Goal: Transaction & Acquisition: Purchase product/service

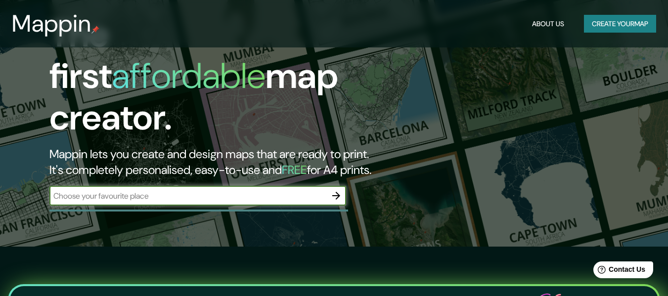
click at [320, 190] on input "text" at bounding box center [187, 195] width 277 height 11
click at [339, 190] on icon "button" at bounding box center [336, 196] width 12 height 12
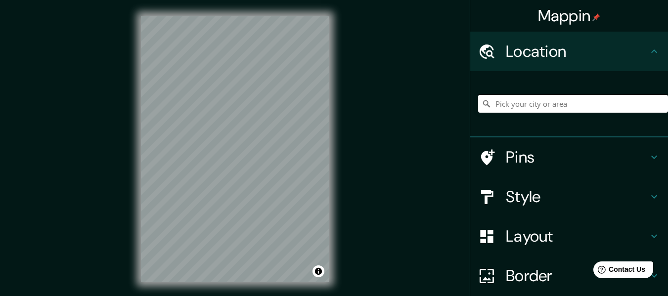
click at [518, 103] on input "Pick your city or area" at bounding box center [573, 104] width 190 height 18
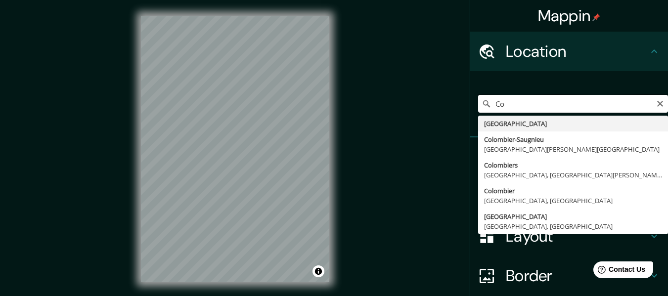
type input "C"
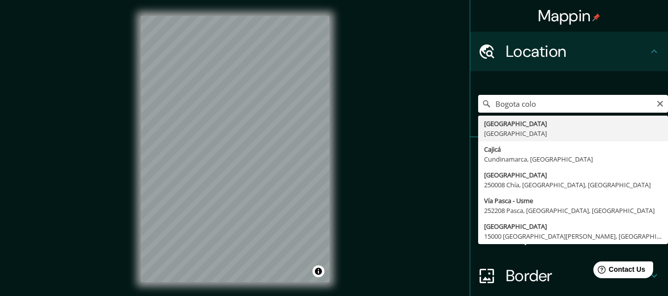
type input "[GEOGRAPHIC_DATA], [GEOGRAPHIC_DATA]"
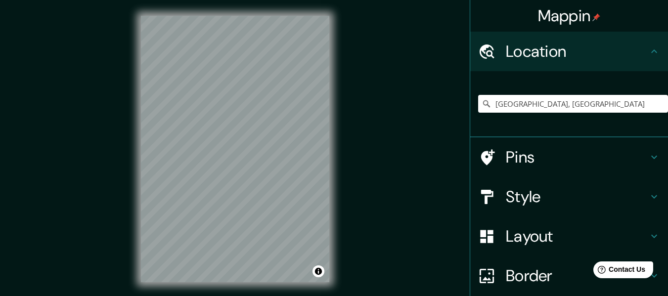
scroll to position [82, 0]
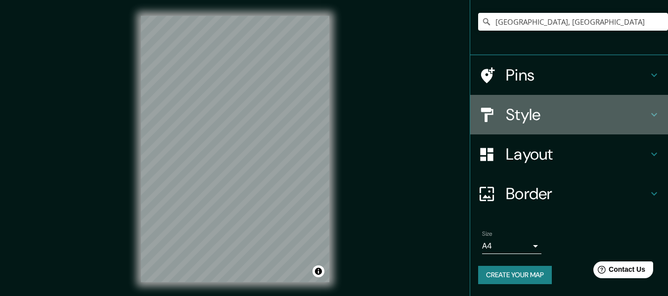
click at [541, 110] on h4 "Style" at bounding box center [577, 115] width 142 height 20
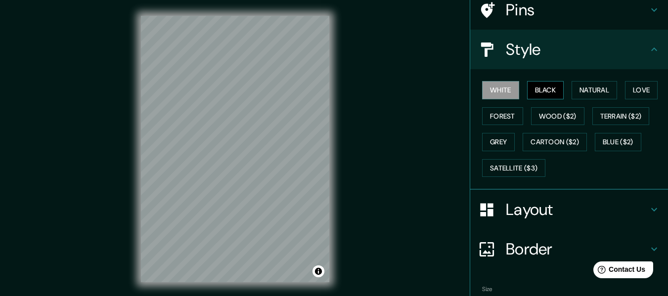
click at [532, 93] on button "Black" at bounding box center [545, 90] width 37 height 18
click at [595, 93] on button "Natural" at bounding box center [595, 90] width 46 height 18
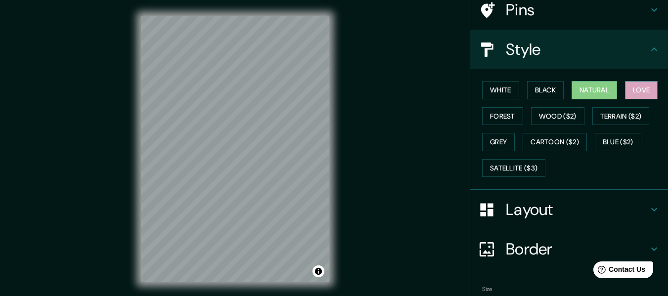
click at [629, 88] on button "Love" at bounding box center [641, 90] width 33 height 18
click at [490, 112] on button "Forest" at bounding box center [502, 116] width 41 height 18
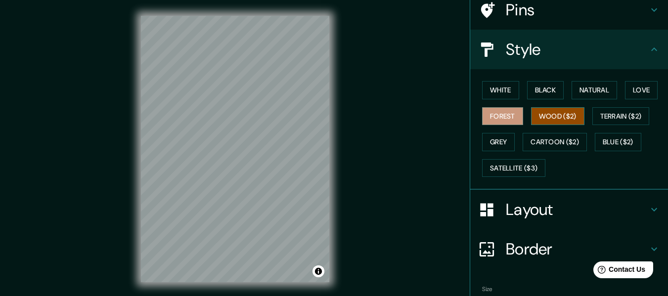
click at [541, 111] on button "Wood ($2)" at bounding box center [557, 116] width 53 height 18
click at [492, 140] on button "Grey" at bounding box center [498, 142] width 33 height 18
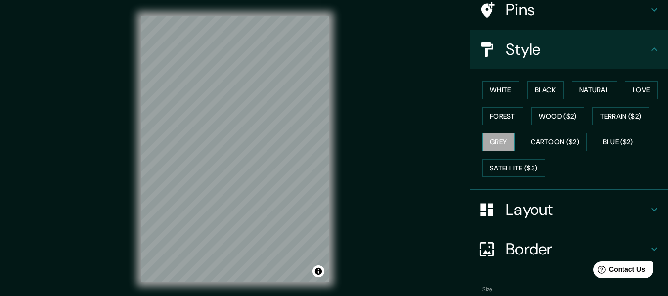
click at [493, 139] on button "Grey" at bounding box center [498, 142] width 33 height 18
click at [496, 91] on button "White" at bounding box center [500, 90] width 37 height 18
click at [491, 85] on button "White" at bounding box center [500, 90] width 37 height 18
click at [537, 90] on button "Black" at bounding box center [545, 90] width 37 height 18
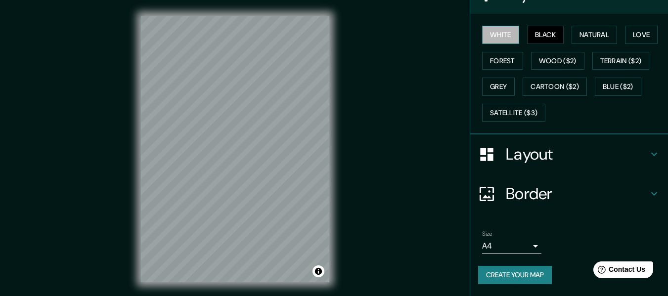
click at [499, 36] on button "White" at bounding box center [500, 35] width 37 height 18
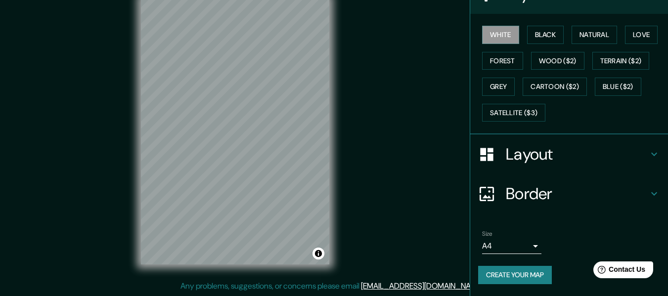
click at [539, 153] on h4 "Layout" at bounding box center [577, 154] width 142 height 20
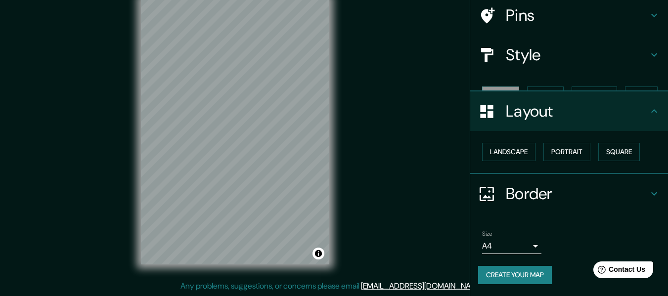
scroll to position [59, 0]
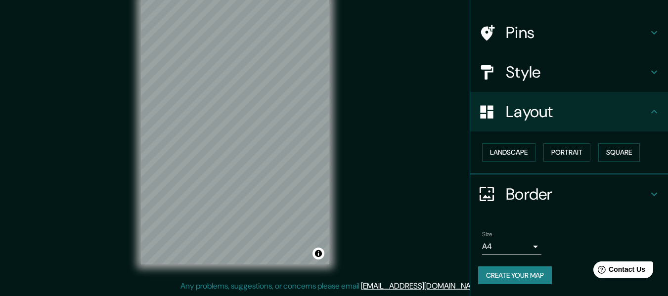
click at [596, 93] on div "Layout" at bounding box center [569, 112] width 198 height 40
click at [541, 195] on h4 "Border" at bounding box center [577, 195] width 142 height 20
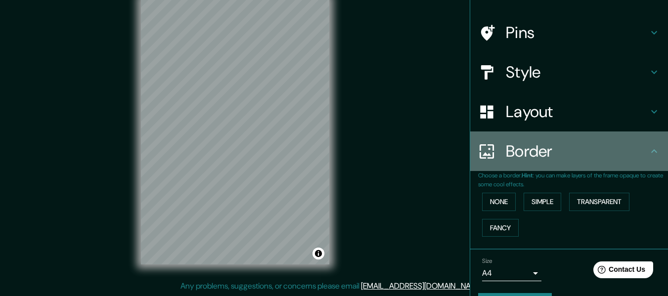
click at [571, 157] on h4 "Border" at bounding box center [577, 151] width 142 height 20
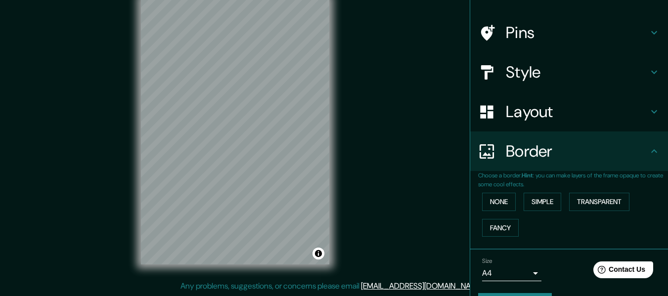
scroll to position [87, 0]
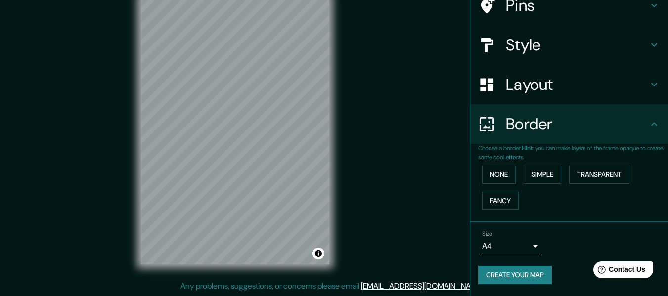
click at [527, 248] on body "Mappin Location [GEOGRAPHIC_DATA], [GEOGRAPHIC_DATA] Pins Style Layout Border C…" at bounding box center [334, 130] width 668 height 296
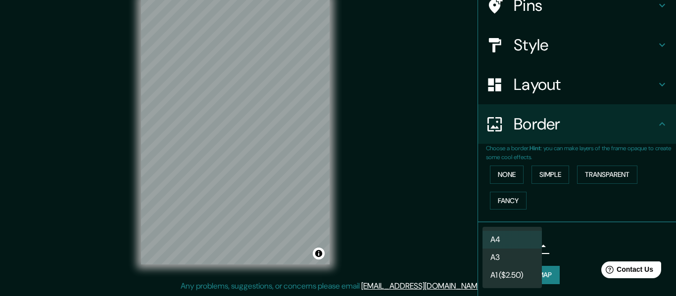
click at [515, 258] on li "A3" at bounding box center [511, 258] width 59 height 18
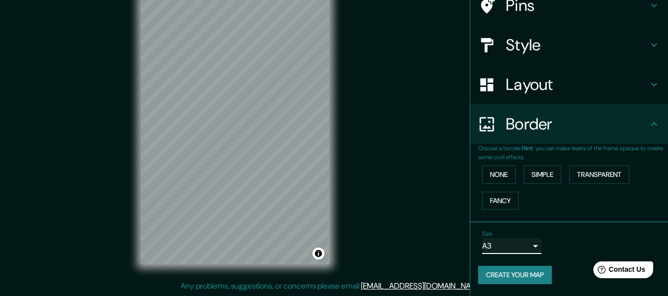
scroll to position [0, 0]
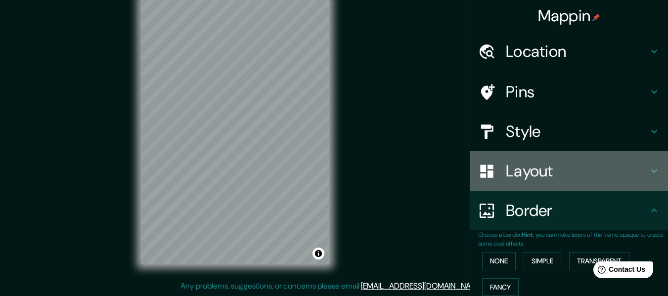
click at [538, 169] on h4 "Layout" at bounding box center [577, 171] width 142 height 20
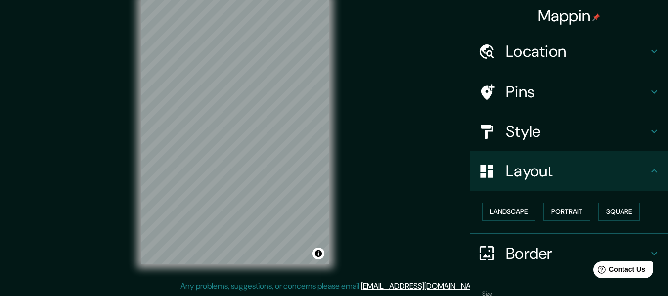
scroll to position [59, 0]
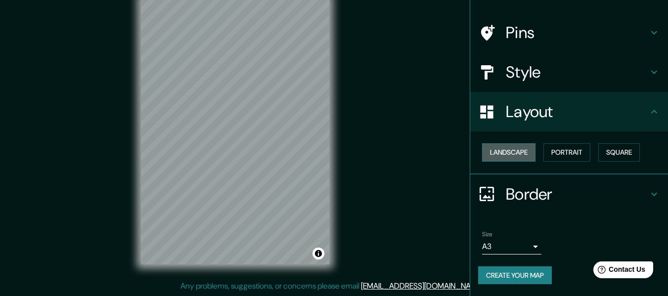
click at [514, 155] on button "Landscape" at bounding box center [508, 152] width 53 height 18
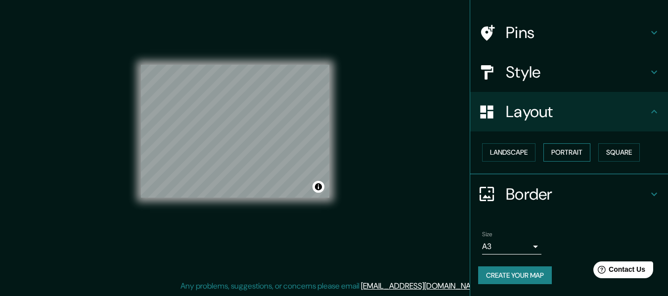
click at [563, 149] on button "Portrait" at bounding box center [567, 152] width 47 height 18
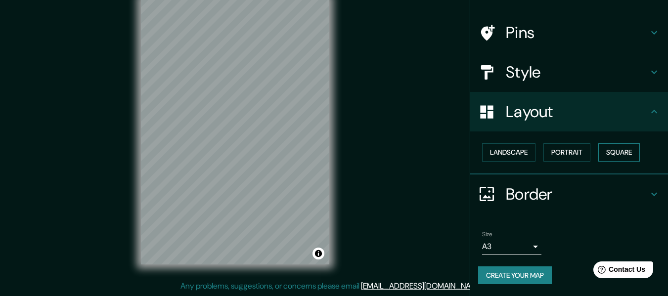
click at [615, 144] on button "Square" at bounding box center [620, 152] width 42 height 18
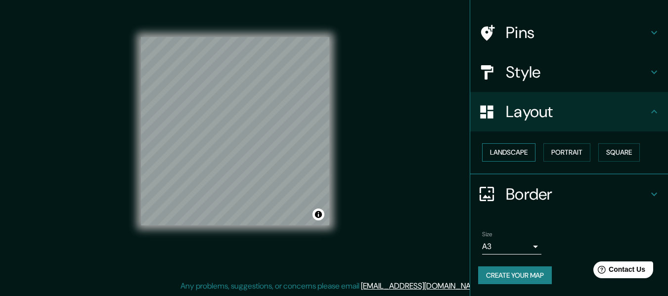
click at [511, 149] on button "Landscape" at bounding box center [508, 152] width 53 height 18
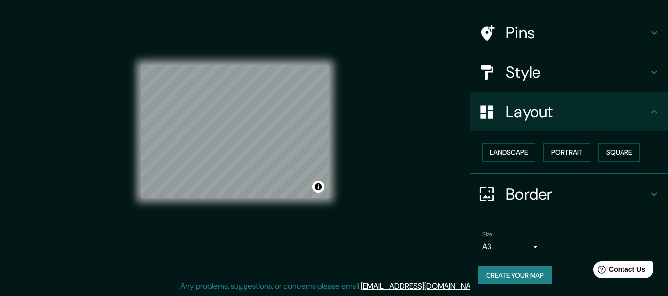
click at [598, 107] on h4 "Layout" at bounding box center [577, 112] width 142 height 20
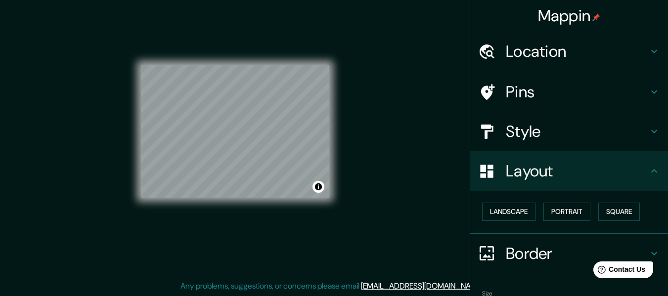
click at [547, 121] on div "Style" at bounding box center [569, 132] width 198 height 40
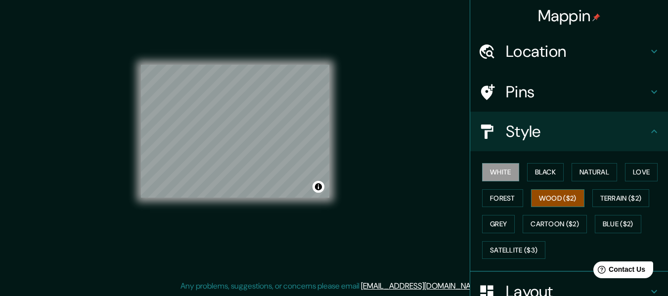
scroll to position [49, 0]
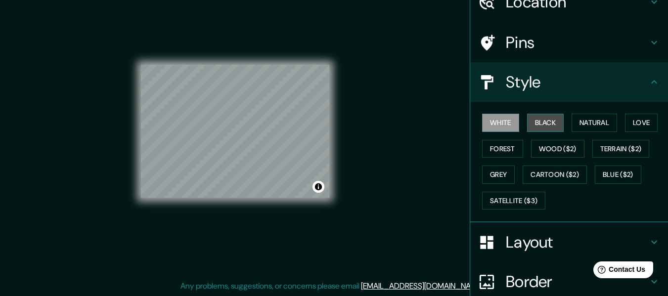
click at [536, 124] on button "Black" at bounding box center [545, 123] width 37 height 18
click at [501, 130] on button "White" at bounding box center [500, 123] width 37 height 18
click at [559, 42] on h4 "Pins" at bounding box center [577, 43] width 142 height 20
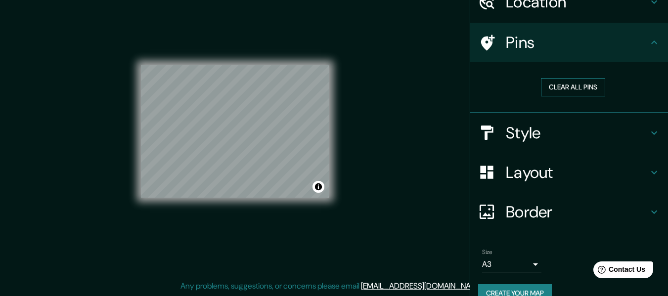
click at [572, 88] on button "Clear all pins" at bounding box center [573, 87] width 64 height 18
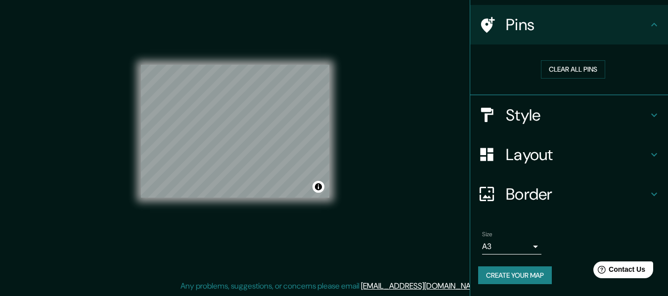
click at [541, 100] on div "Style" at bounding box center [569, 115] width 198 height 40
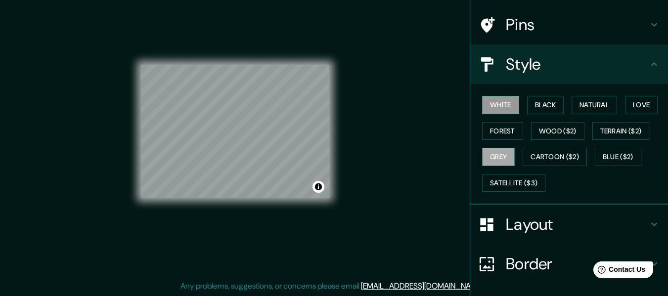
click at [492, 156] on button "Grey" at bounding box center [498, 157] width 33 height 18
click at [319, 188] on button "Toggle attribution" at bounding box center [319, 187] width 12 height 12
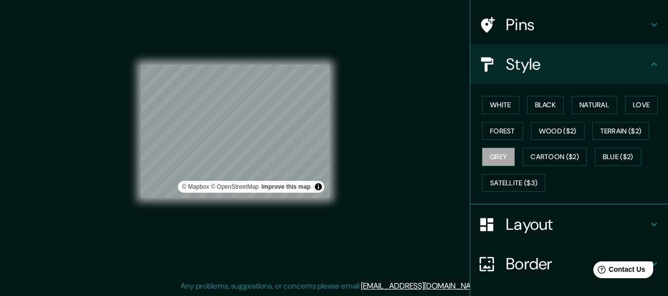
click at [265, 222] on div "© Mapbox © OpenStreetMap Improve this map" at bounding box center [235, 131] width 188 height 267
click at [276, 64] on div "© Mapbox © OpenStreetMap Improve this map" at bounding box center [235, 131] width 188 height 267
click at [504, 133] on button "Forest" at bounding box center [502, 131] width 41 height 18
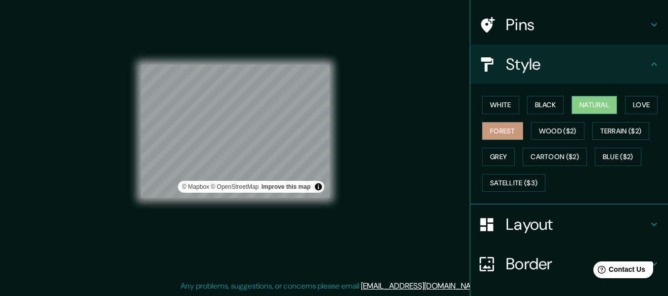
click at [604, 103] on button "Natural" at bounding box center [595, 105] width 46 height 18
click at [547, 104] on button "Black" at bounding box center [545, 105] width 37 height 18
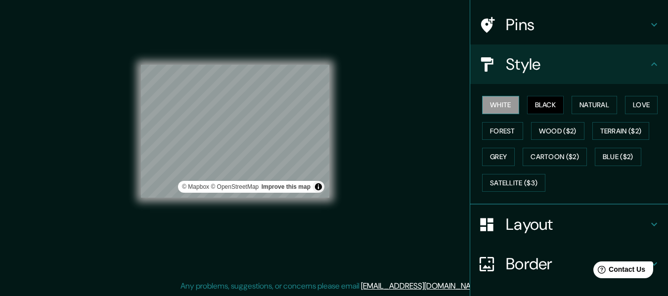
click at [488, 103] on button "White" at bounding box center [500, 105] width 37 height 18
click at [631, 107] on button "Love" at bounding box center [641, 105] width 33 height 18
click at [553, 106] on button "Black" at bounding box center [545, 105] width 37 height 18
click at [506, 109] on button "White" at bounding box center [500, 105] width 37 height 18
click at [585, 106] on button "Natural" at bounding box center [595, 105] width 46 height 18
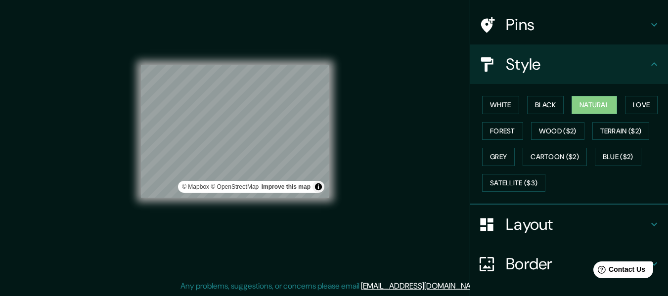
scroll to position [138, 0]
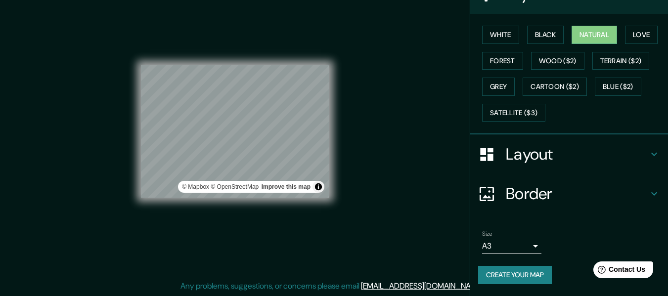
click at [526, 246] on body "Mappin Location [GEOGRAPHIC_DATA], [GEOGRAPHIC_DATA] Pins Style White Black Nat…" at bounding box center [334, 130] width 668 height 296
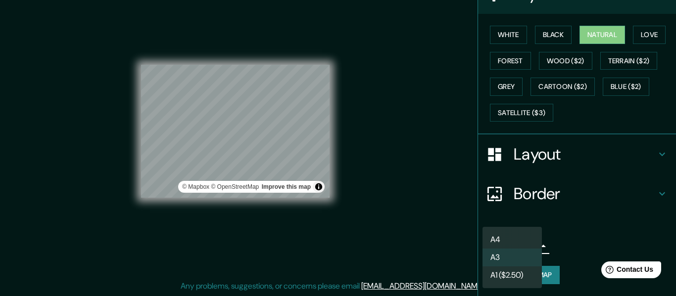
click at [500, 238] on li "A4" at bounding box center [511, 240] width 59 height 18
type input "single"
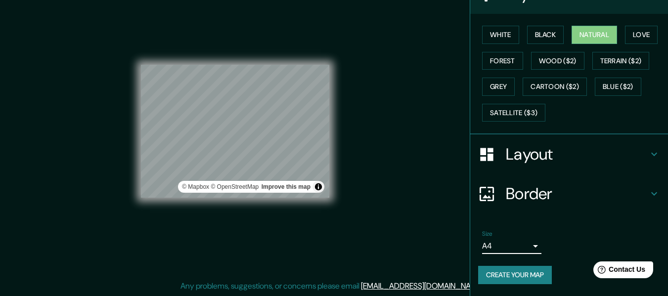
click at [504, 279] on button "Create your map" at bounding box center [515, 275] width 74 height 18
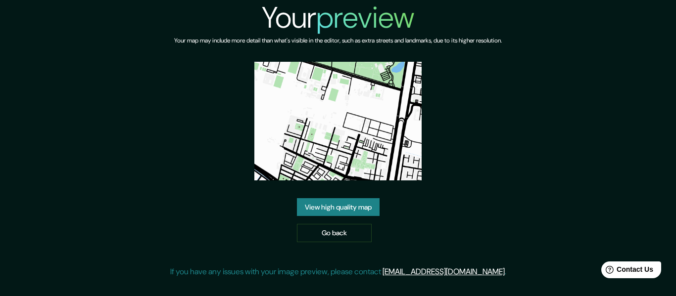
click at [350, 209] on link "View high quality map" at bounding box center [338, 207] width 83 height 18
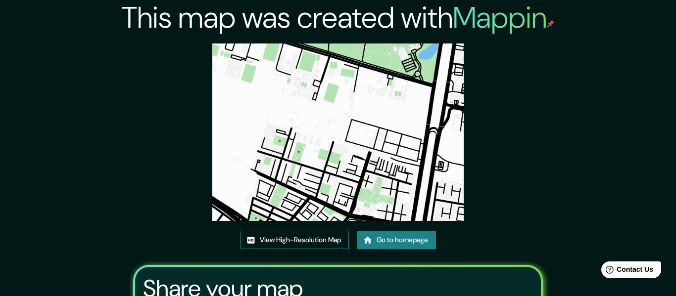
click at [320, 231] on link "View High-Resolution Map" at bounding box center [294, 240] width 109 height 18
